Goal: Task Accomplishment & Management: Use online tool/utility

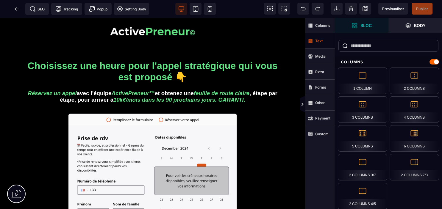
click at [319, 43] on strong "Text" at bounding box center [318, 41] width 7 height 4
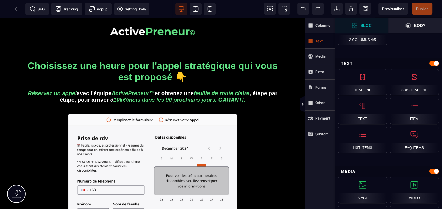
scroll to position [165, 0]
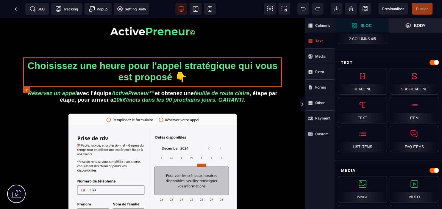
click at [193, 71] on h1 "Choisissez une heure pour l'appel stratégique qui vous est proposé 👇" at bounding box center [152, 71] width 259 height 28
select select
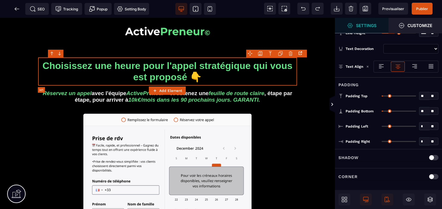
scroll to position [0, 0]
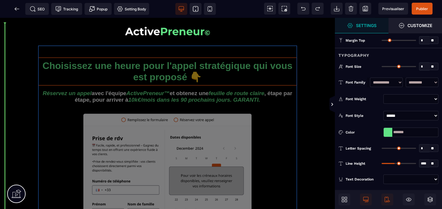
drag, startPoint x: 151, startPoint y: 64, endPoint x: 167, endPoint y: 66, distance: 15.2
click at [167, 66] on div "Choisissez une heure pour l'appel stratégique qui vous est proposé 👇 Réservez u…" at bounding box center [168, 195] width 268 height 309
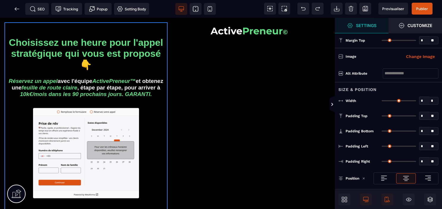
type input "*"
type input "**"
type input "*"
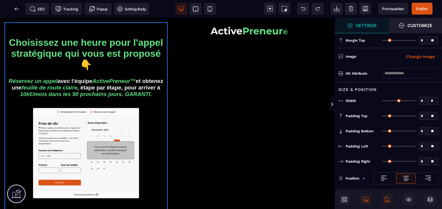
type input "*"
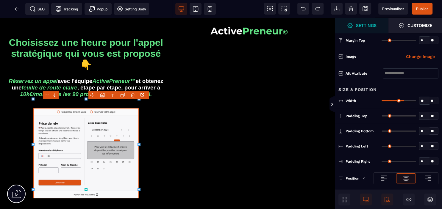
click at [167, 66] on div "Choisissez une heure pour l'appel stratégique qui vous est proposé 👇 Réservez u…" at bounding box center [85, 156] width 163 height 269
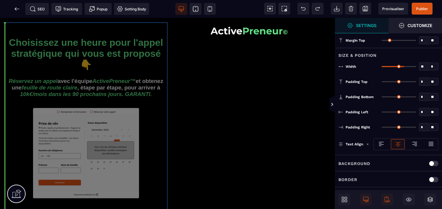
drag, startPoint x: 131, startPoint y: 51, endPoint x: 84, endPoint y: 50, distance: 47.3
click at [84, 50] on div "Choisissez une heure pour l'appel stratégique qui vous est proposé 👇 Réservez u…" at bounding box center [167, 157] width 335 height 278
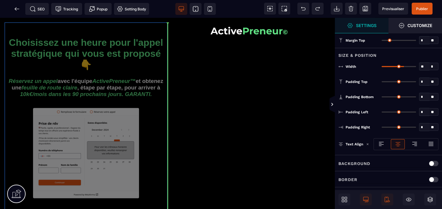
drag, startPoint x: 84, startPoint y: 50, endPoint x: 139, endPoint y: 52, distance: 55.6
click at [139, 52] on div "Choisissez une heure pour l'appel stratégique qui vous est proposé 👇 Réservez u…" at bounding box center [167, 157] width 335 height 278
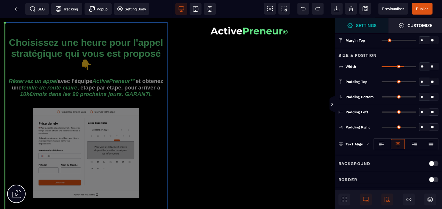
drag, startPoint x: 139, startPoint y: 52, endPoint x: 38, endPoint y: 53, distance: 101.1
click at [38, 53] on div "Choisissez une heure pour l'appel stratégique qui vous est proposé 👇 Réservez u…" at bounding box center [167, 157] width 335 height 278
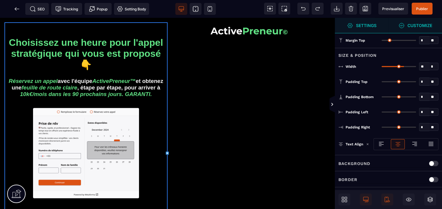
click at [420, 24] on strong "Customize" at bounding box center [419, 25] width 25 height 4
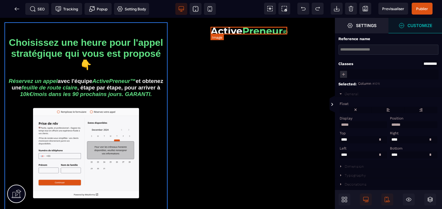
click at [278, 31] on img at bounding box center [248, 31] width 77 height 8
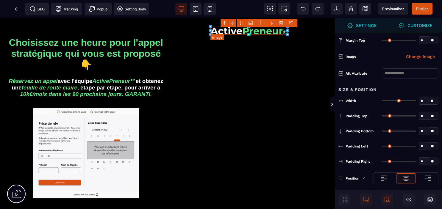
type input "*"
type input "**"
type input "*"
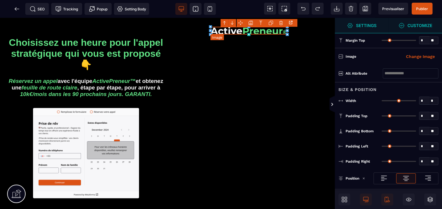
type input "*"
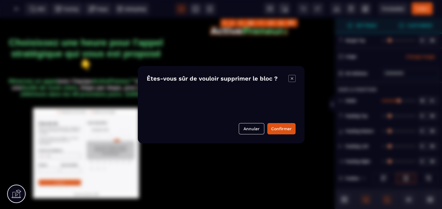
click at [282, 22] on body "B" at bounding box center [221, 104] width 442 height 209
click at [254, 131] on button "Annuler" at bounding box center [251, 128] width 26 height 11
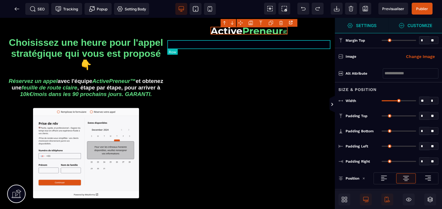
click at [263, 48] on div at bounding box center [248, 44] width 163 height 9
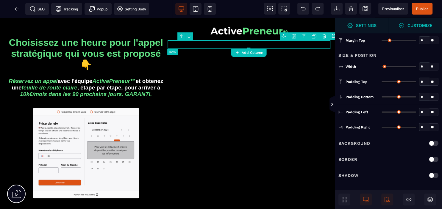
type input "*"
type input "****"
type input "**"
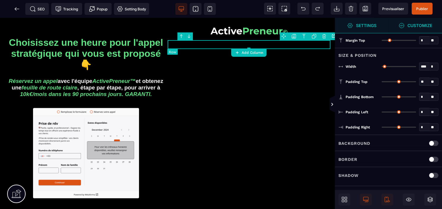
type input "**"
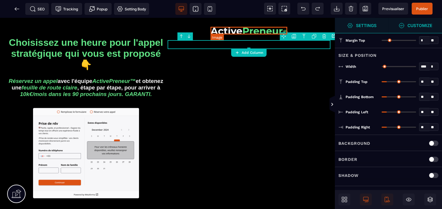
click at [240, 29] on img at bounding box center [248, 31] width 77 height 8
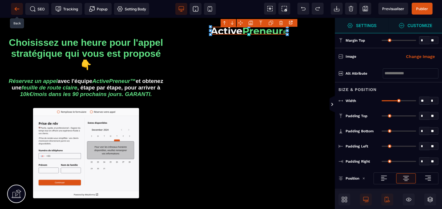
click at [15, 7] on icon at bounding box center [17, 9] width 6 height 6
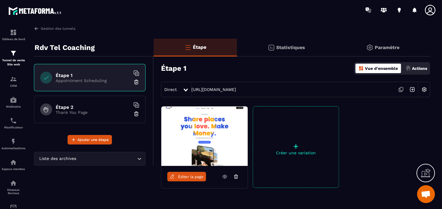
click at [236, 175] on icon at bounding box center [235, 175] width 1 height 1
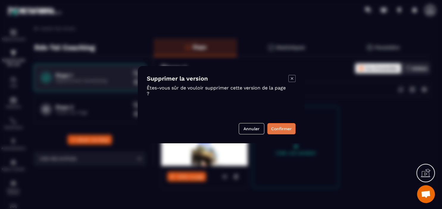
click at [285, 131] on button "Confirmer" at bounding box center [281, 128] width 28 height 11
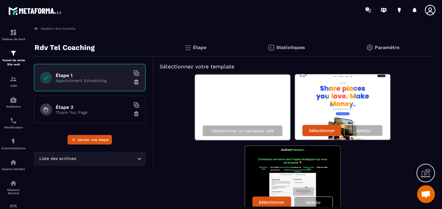
click at [204, 50] on p "Étape" at bounding box center [199, 48] width 13 height 6
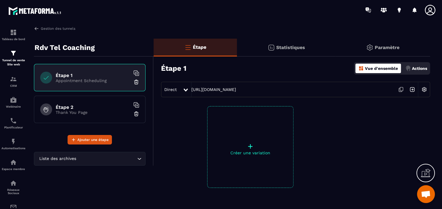
click at [72, 81] on p "Appointment Scheduling" at bounding box center [93, 80] width 74 height 5
click at [77, 102] on div "Étape 2 Thank You Page" at bounding box center [90, 109] width 112 height 27
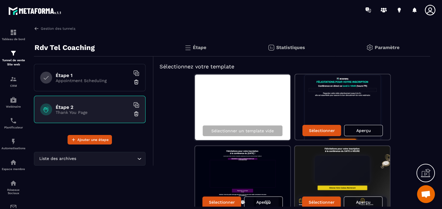
click at [91, 79] on p "Appointment Scheduling" at bounding box center [93, 80] width 74 height 5
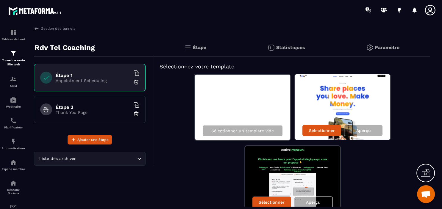
click at [101, 104] on div "Étape 2 Thank You Page" at bounding box center [90, 109] width 112 height 27
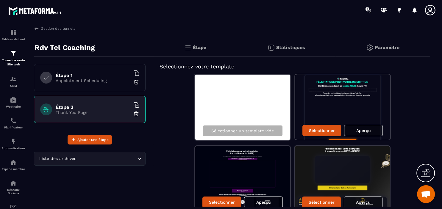
click at [299, 48] on p "Statistiques" at bounding box center [290, 48] width 29 height 6
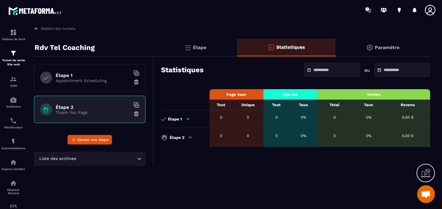
click at [388, 46] on p "Paramètre" at bounding box center [386, 48] width 25 height 6
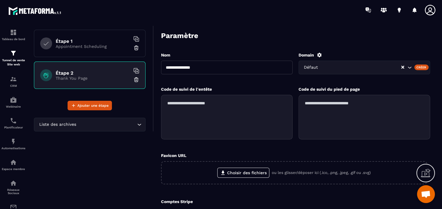
scroll to position [98, 0]
